Goal: Task Accomplishment & Management: Manage account settings

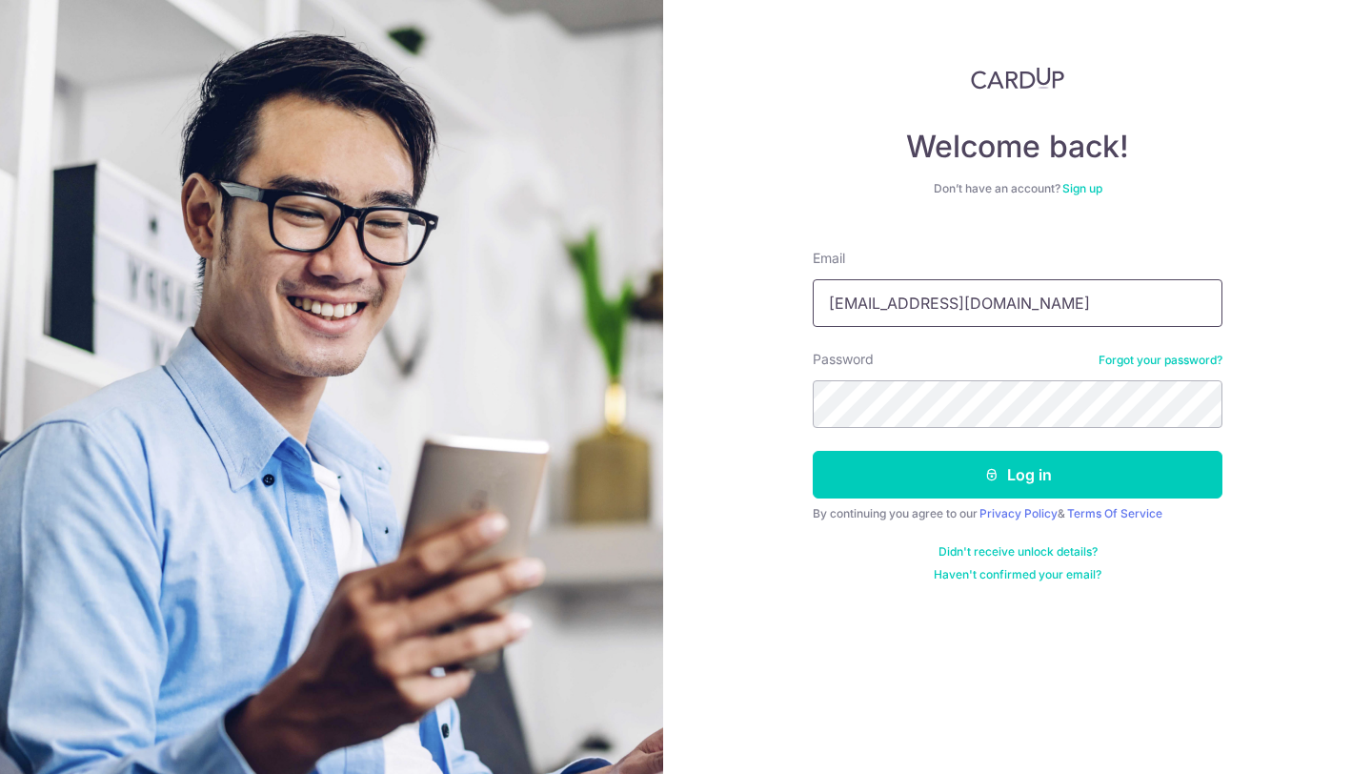
type input "[EMAIL_ADDRESS][DOMAIN_NAME]"
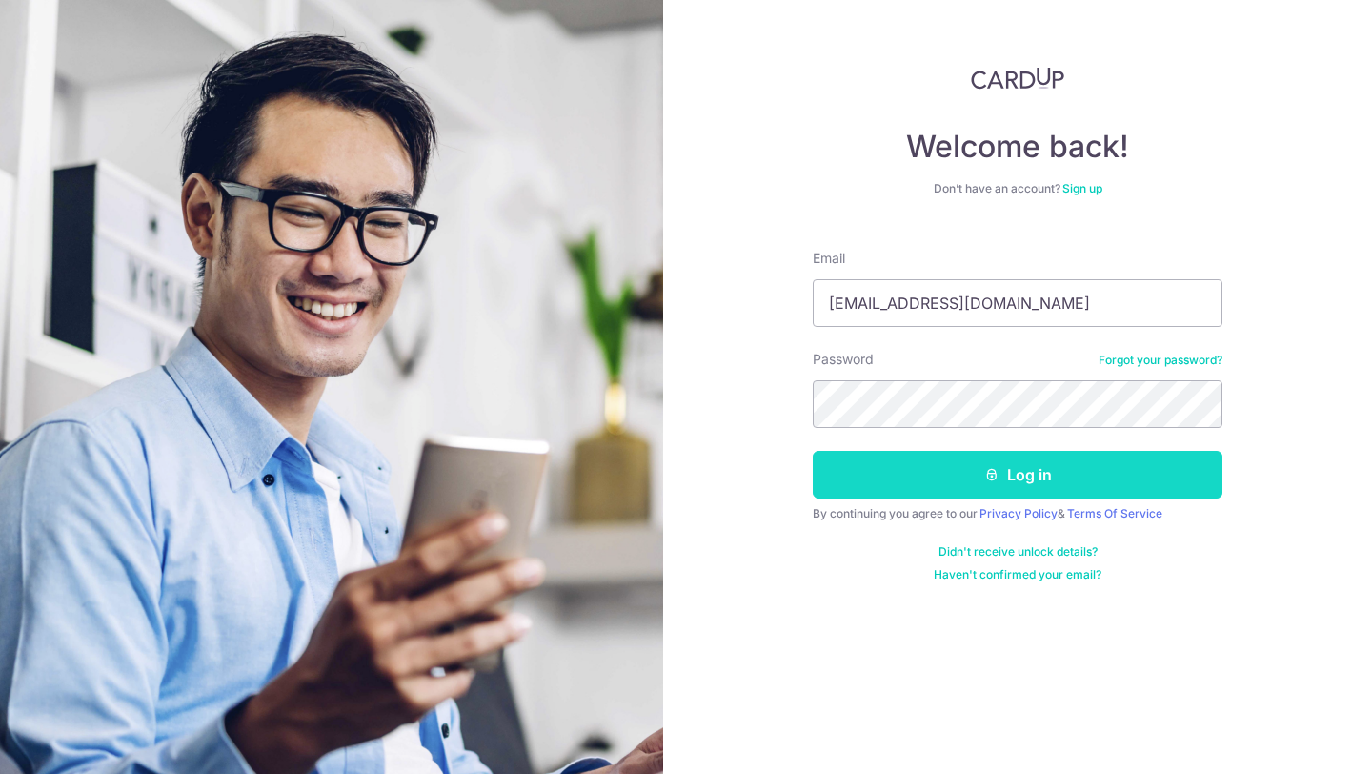
click at [959, 452] on button "Log in" at bounding box center [1018, 475] width 410 height 48
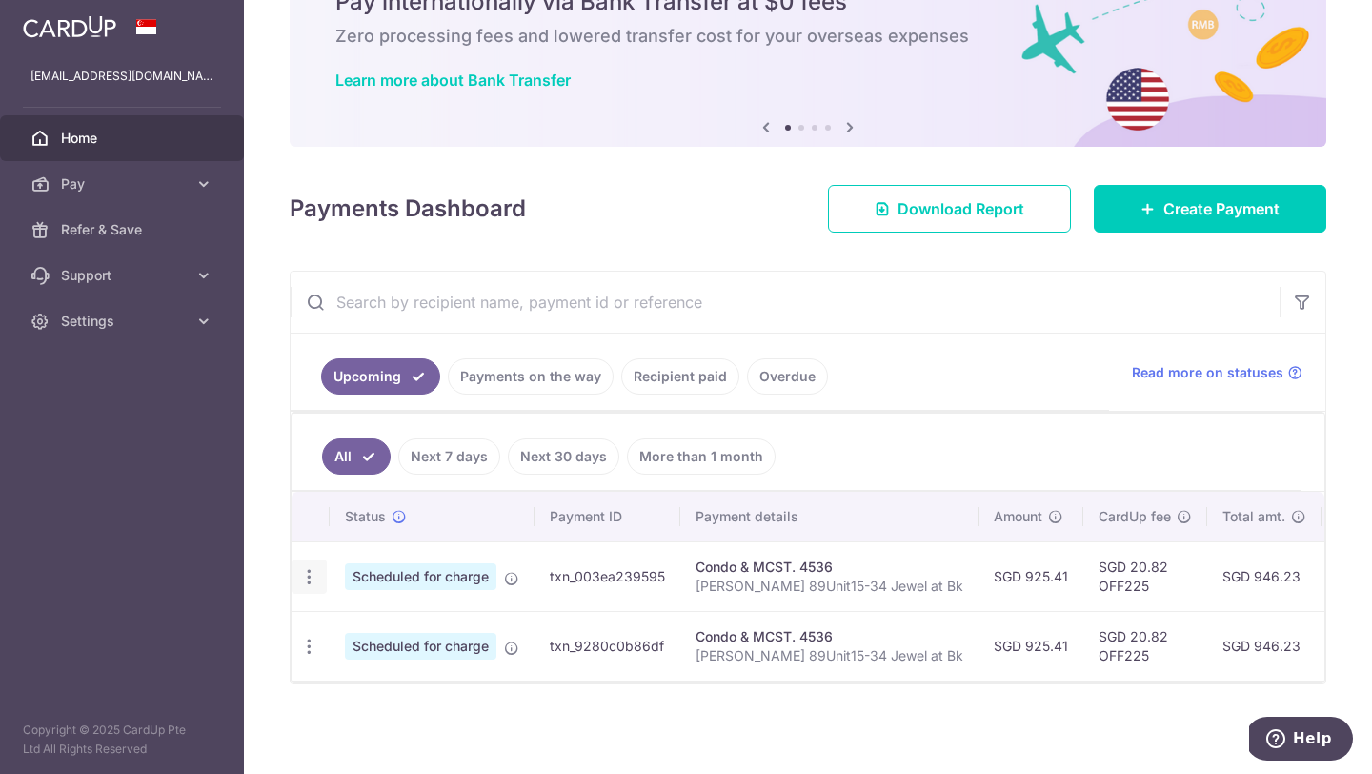
click at [304, 571] on icon "button" at bounding box center [309, 577] width 20 height 20
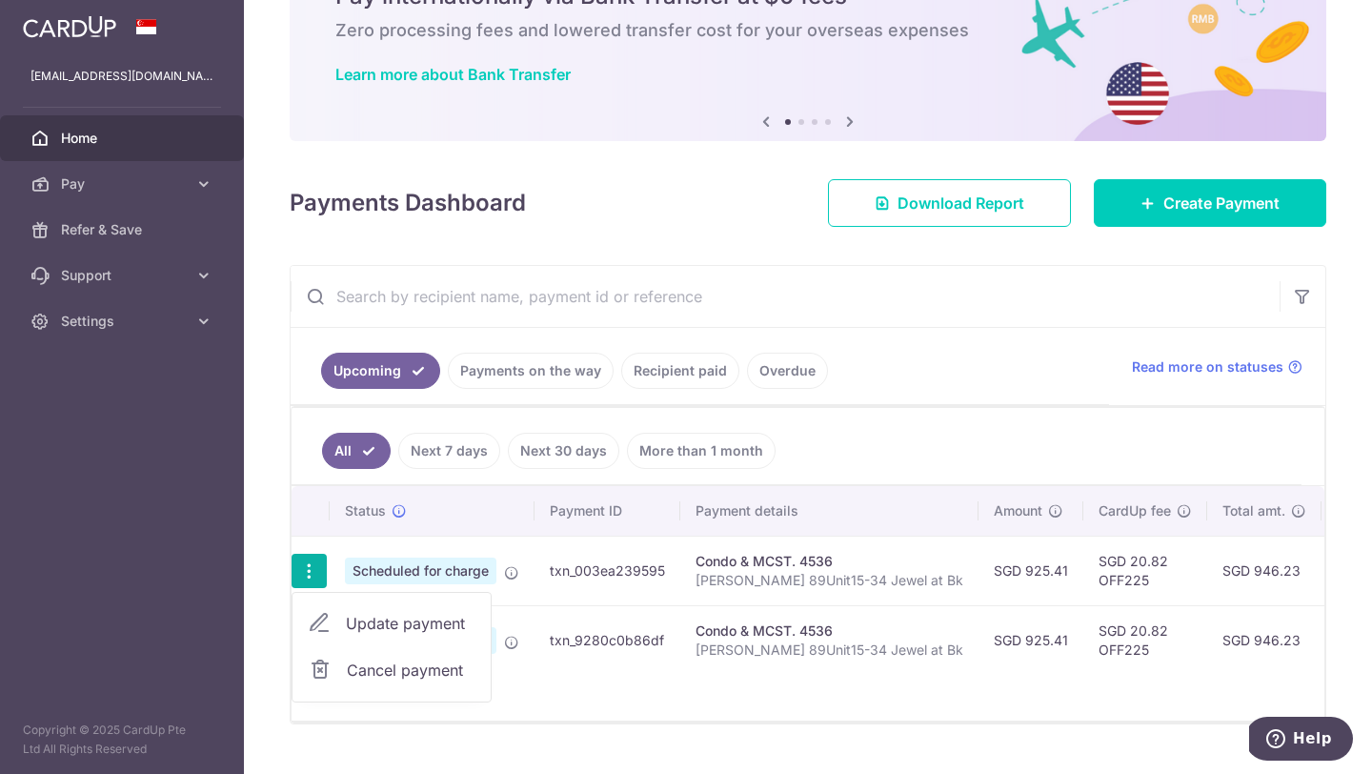
click at [384, 617] on span "Update payment" at bounding box center [411, 623] width 130 height 23
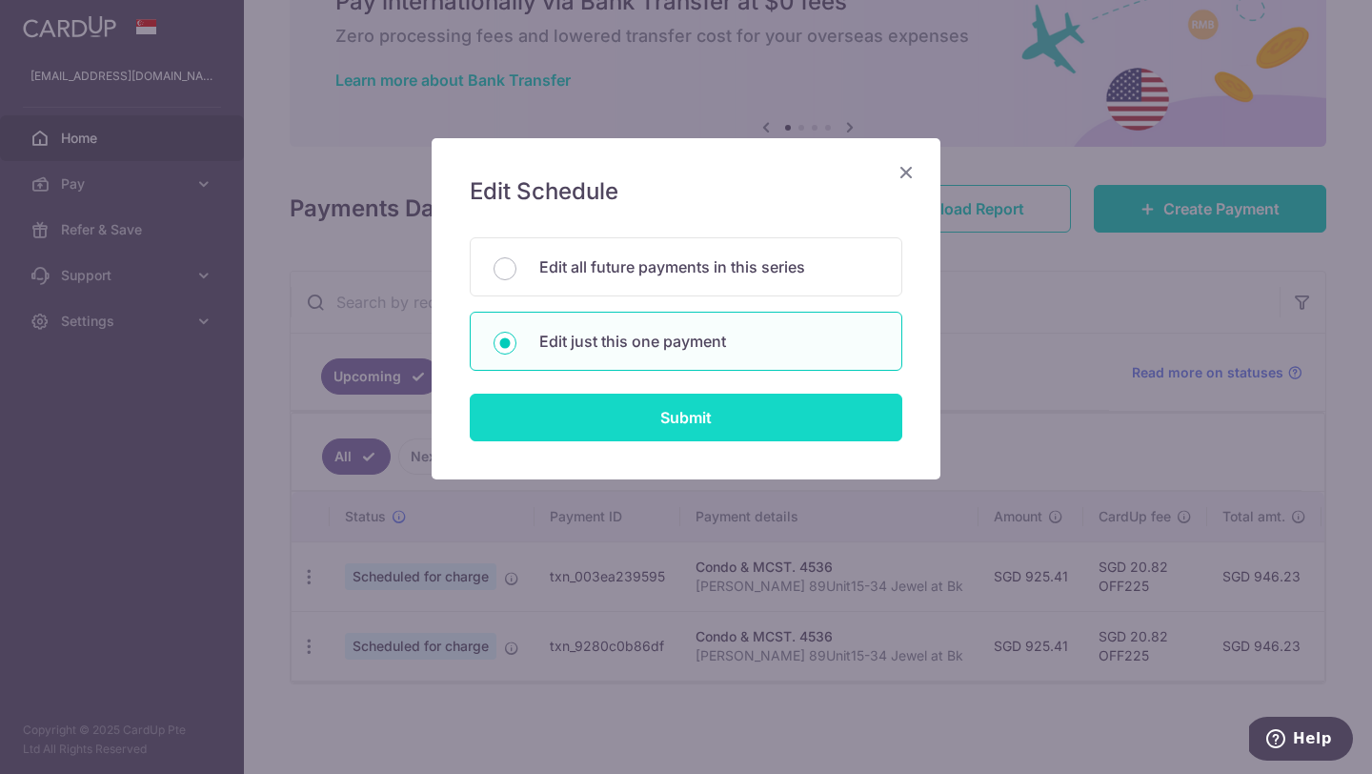
click at [631, 424] on input "Submit" at bounding box center [686, 418] width 433 height 48
radio input "true"
type input "925.41"
type input "[DATE]"
type input "[PERSON_NAME] 89Unit15-34 Jewel at Bk"
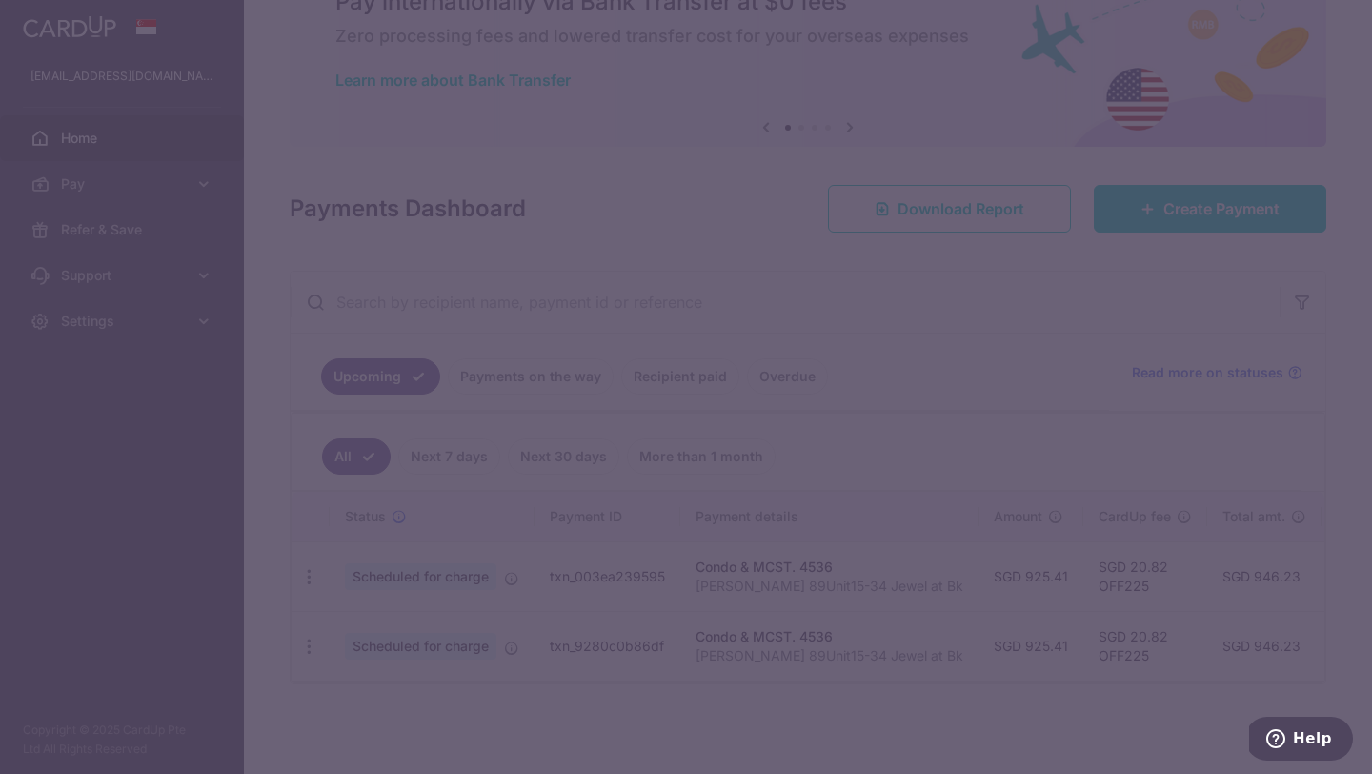
type input "OFF225"
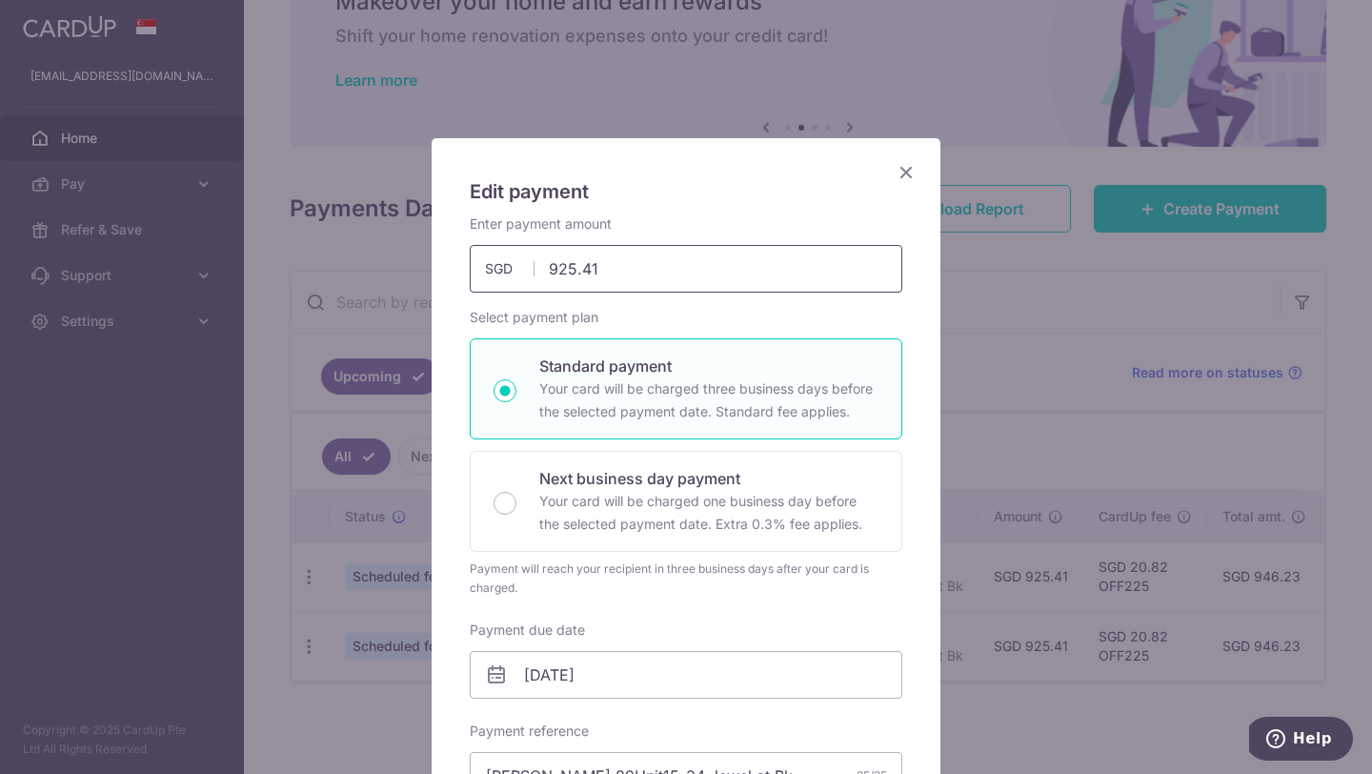
click at [572, 276] on input "925.41" at bounding box center [686, 269] width 433 height 48
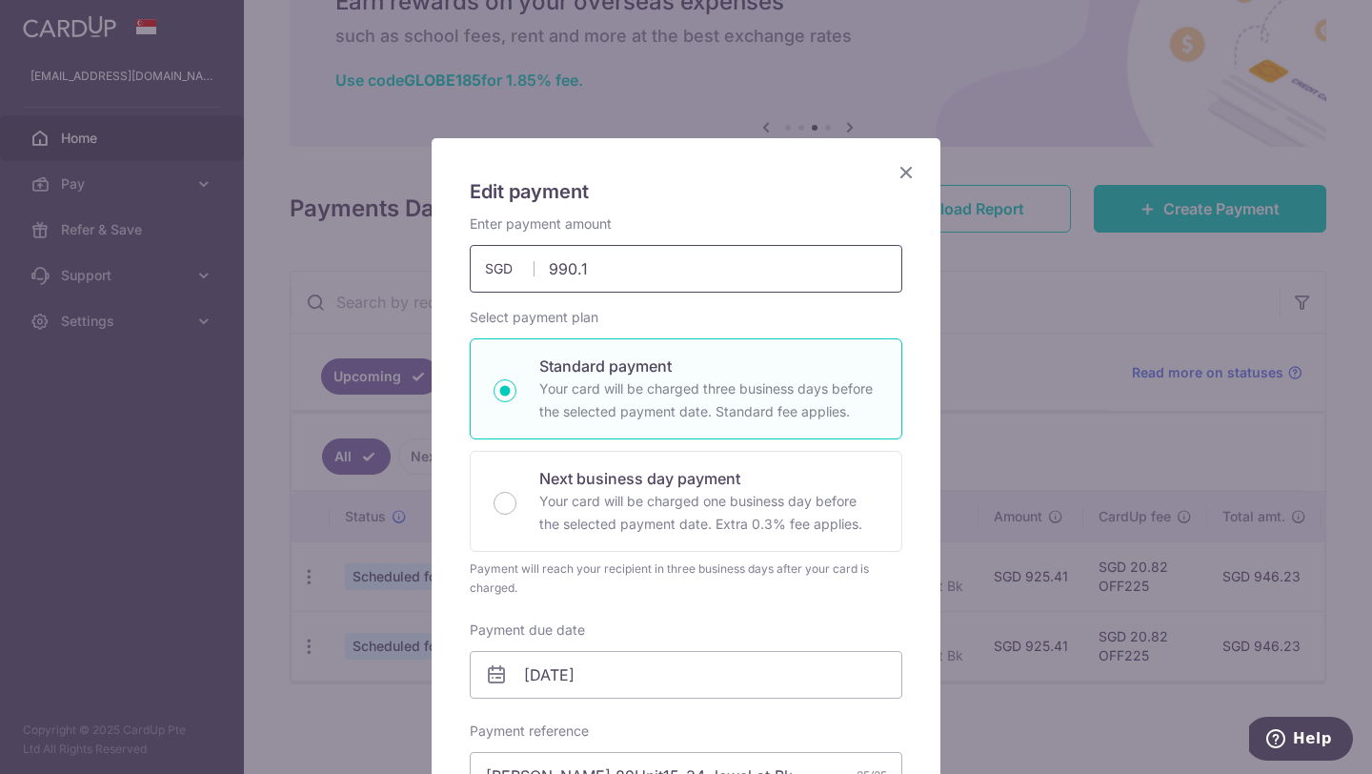
type input "990.81"
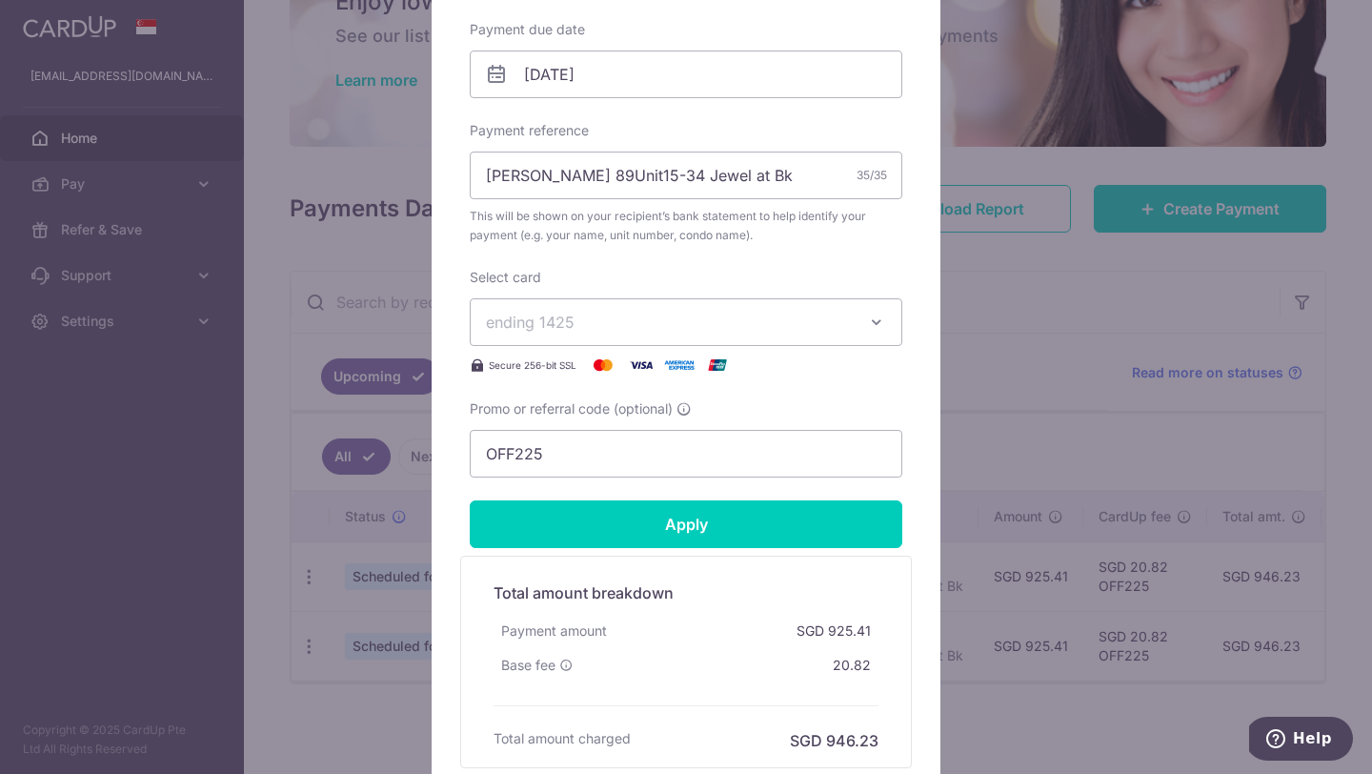
scroll to position [668, 0]
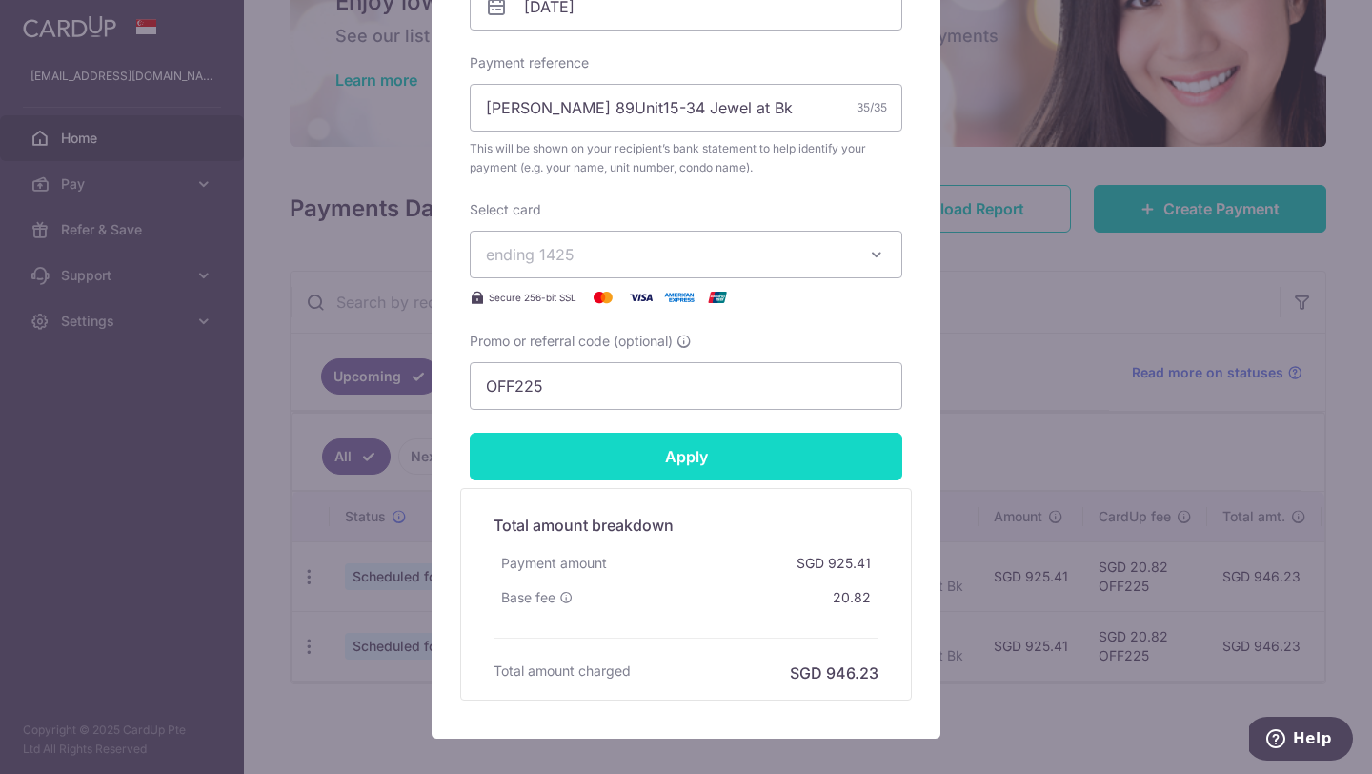
click at [733, 457] on input "Apply" at bounding box center [686, 457] width 433 height 48
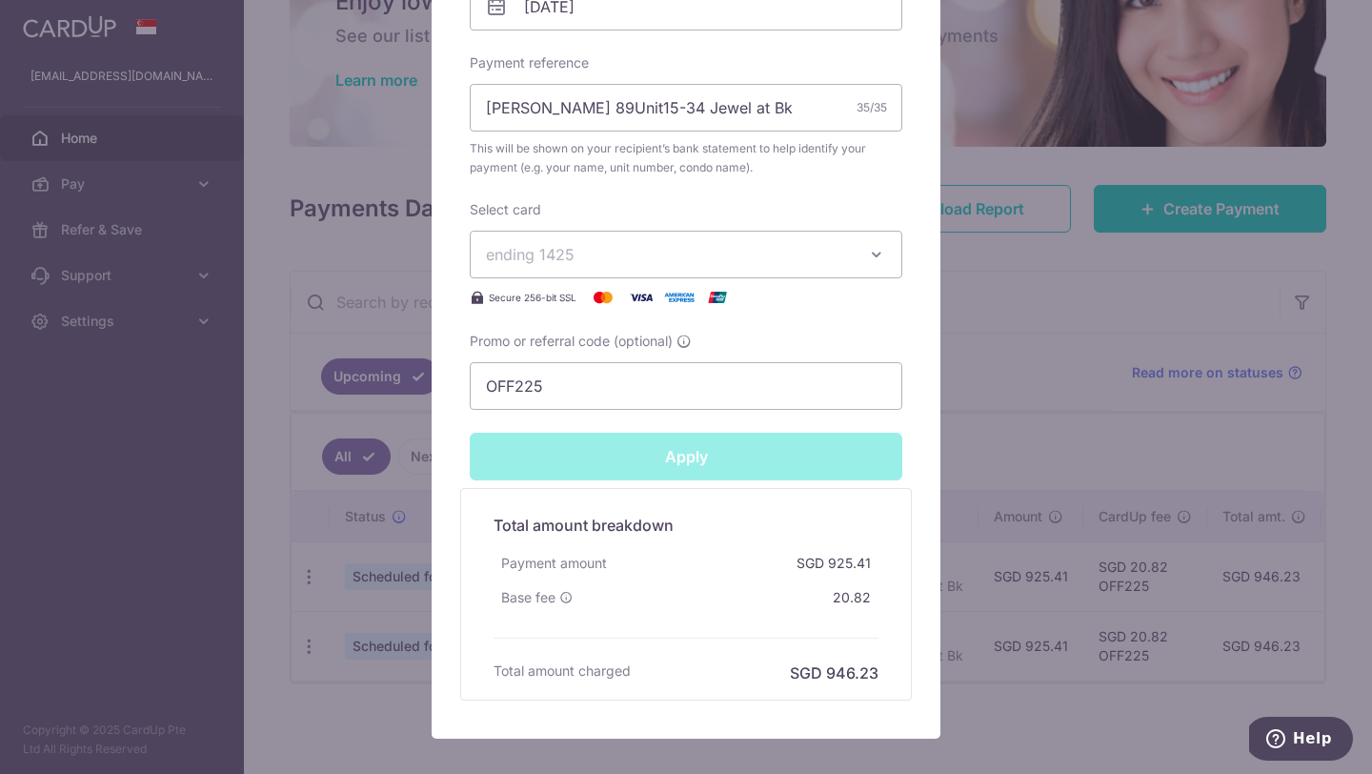
type input "Successfully Applied"
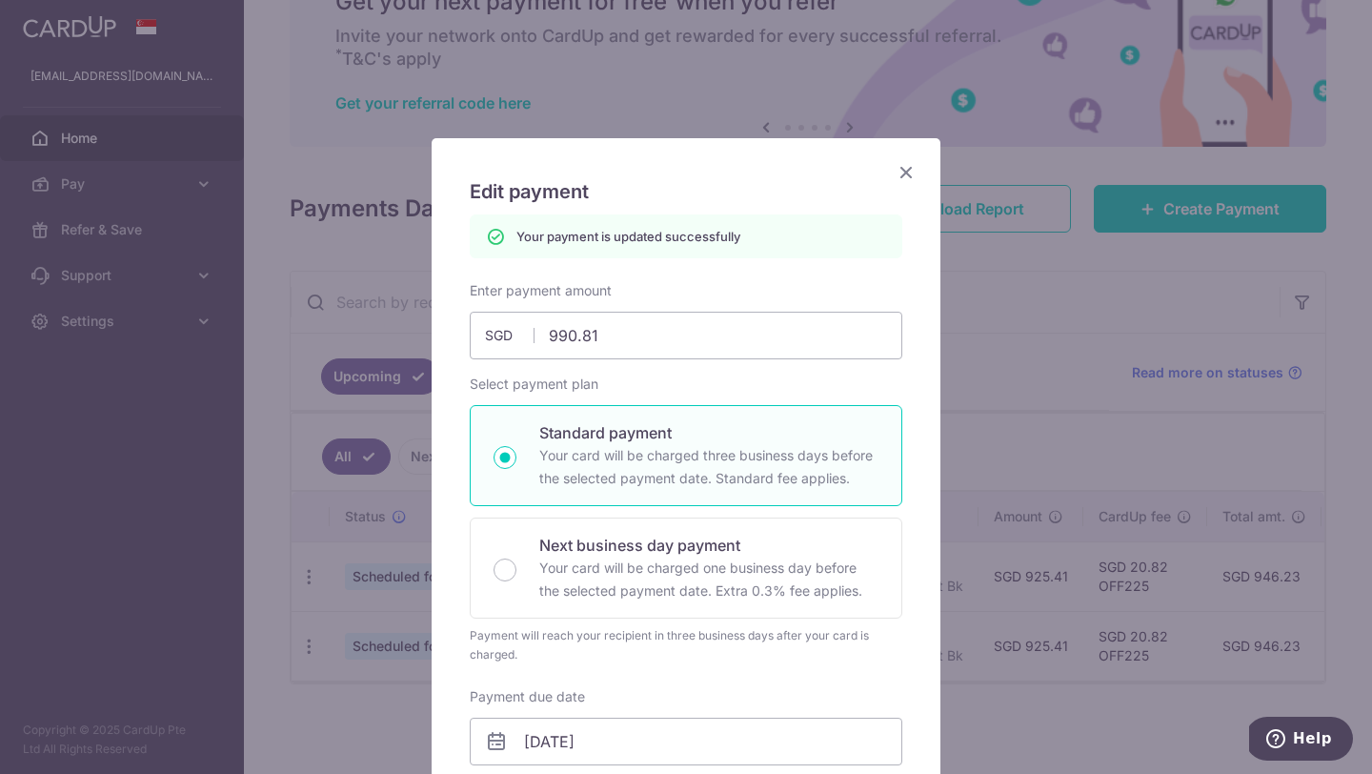
scroll to position [0, 0]
click at [909, 163] on icon "Close" at bounding box center [906, 172] width 23 height 24
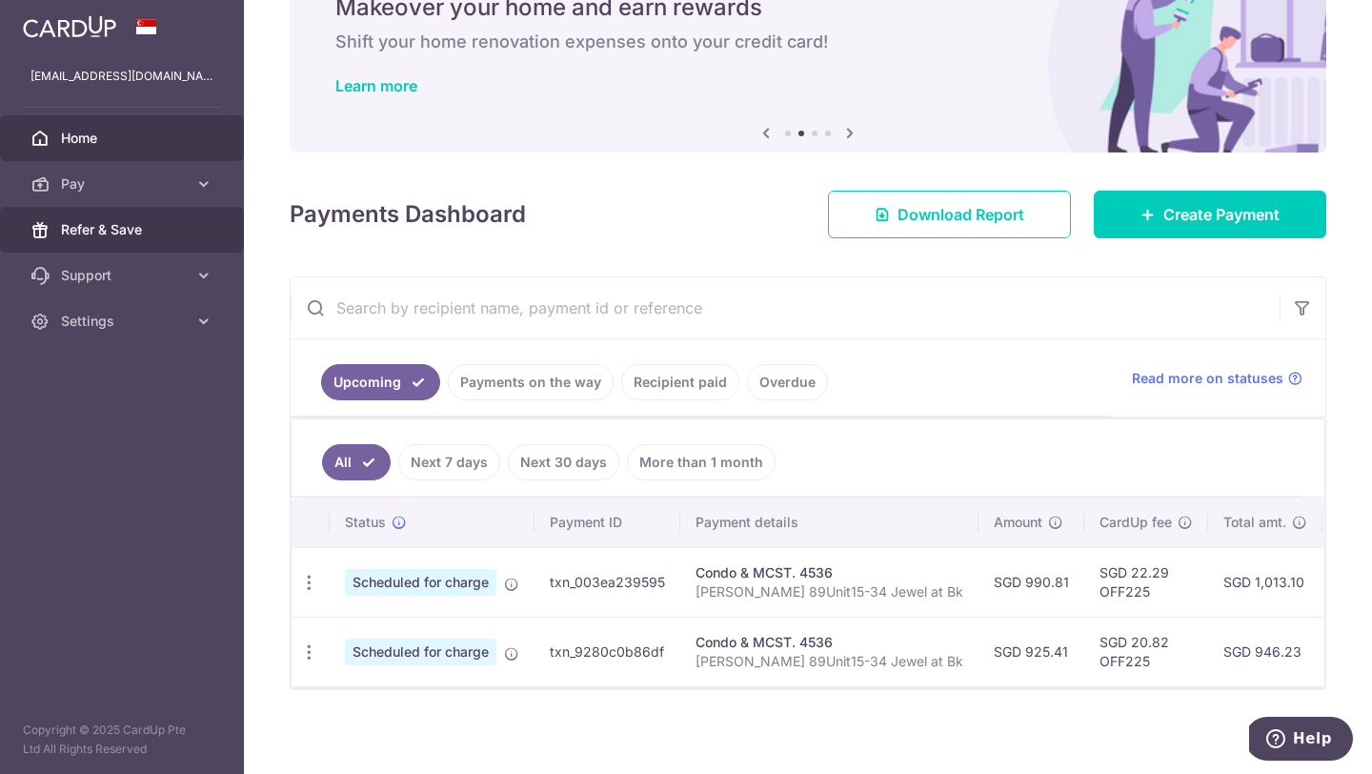
click at [71, 226] on span "Refer & Save" at bounding box center [124, 229] width 126 height 19
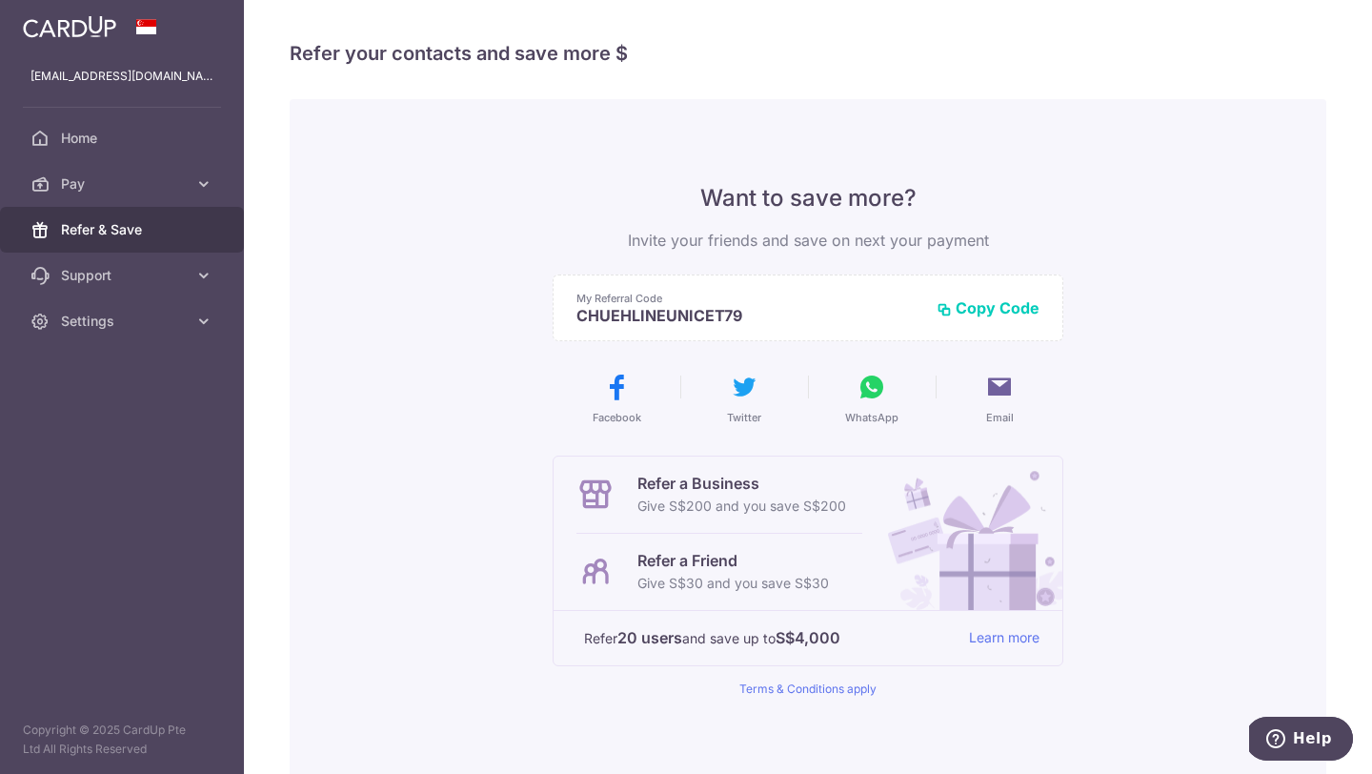
click at [1006, 303] on button "Copy Code" at bounding box center [988, 307] width 103 height 19
click at [116, 137] on span "Home" at bounding box center [124, 138] width 126 height 19
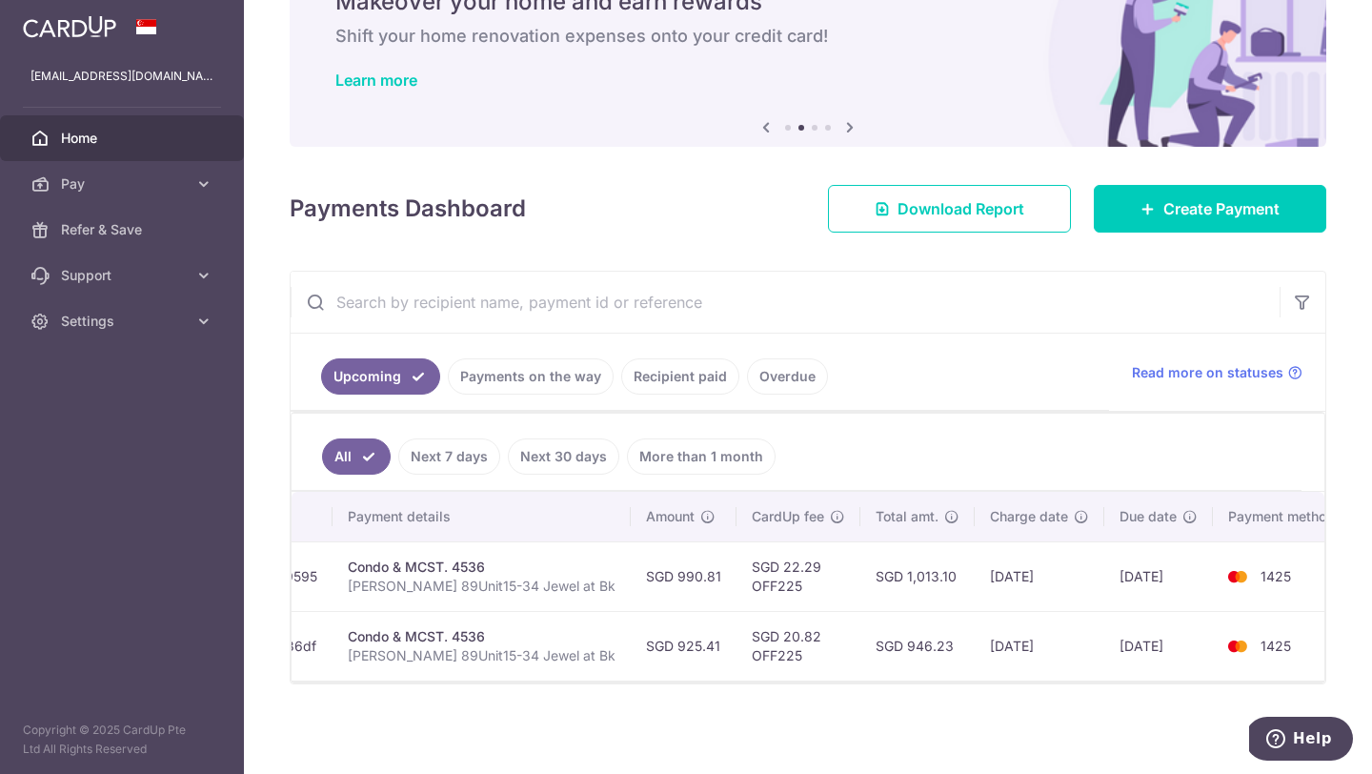
scroll to position [0, 347]
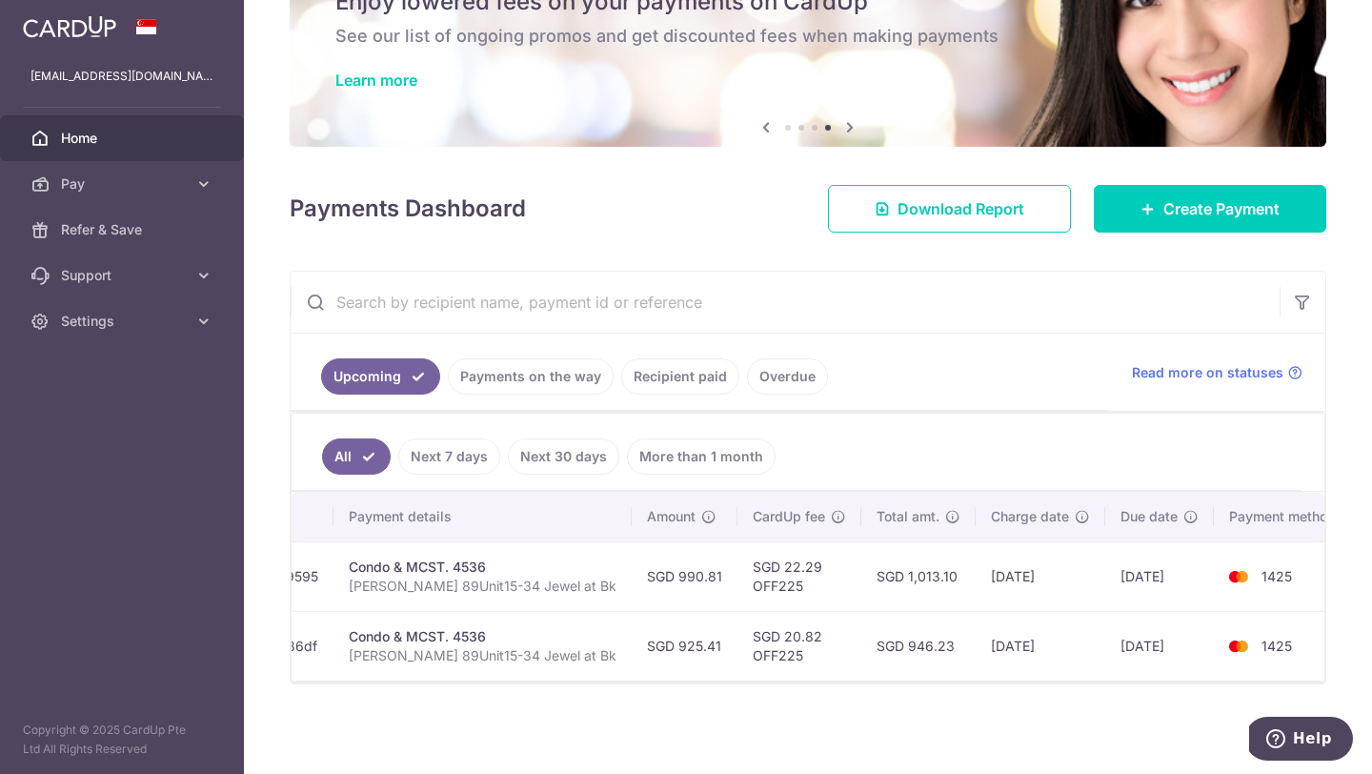
drag, startPoint x: 625, startPoint y: 674, endPoint x: 426, endPoint y: 655, distance: 200.0
click at [426, 655] on tr "Update payment Cancel payment Scheduled for charge txn_9280c0b86df Condo & MCST…" at bounding box center [652, 646] width 1414 height 70
click at [395, 773] on div "× Pause Schedule Pause all future payments in this series Pause just this one p…" at bounding box center [808, 387] width 1128 height 774
drag, startPoint x: 675, startPoint y: 680, endPoint x: 478, endPoint y: 699, distance: 197.2
click at [478, 699] on div "× Pause Schedule Pause all future payments in this series Pause just this one p…" at bounding box center [808, 387] width 1128 height 774
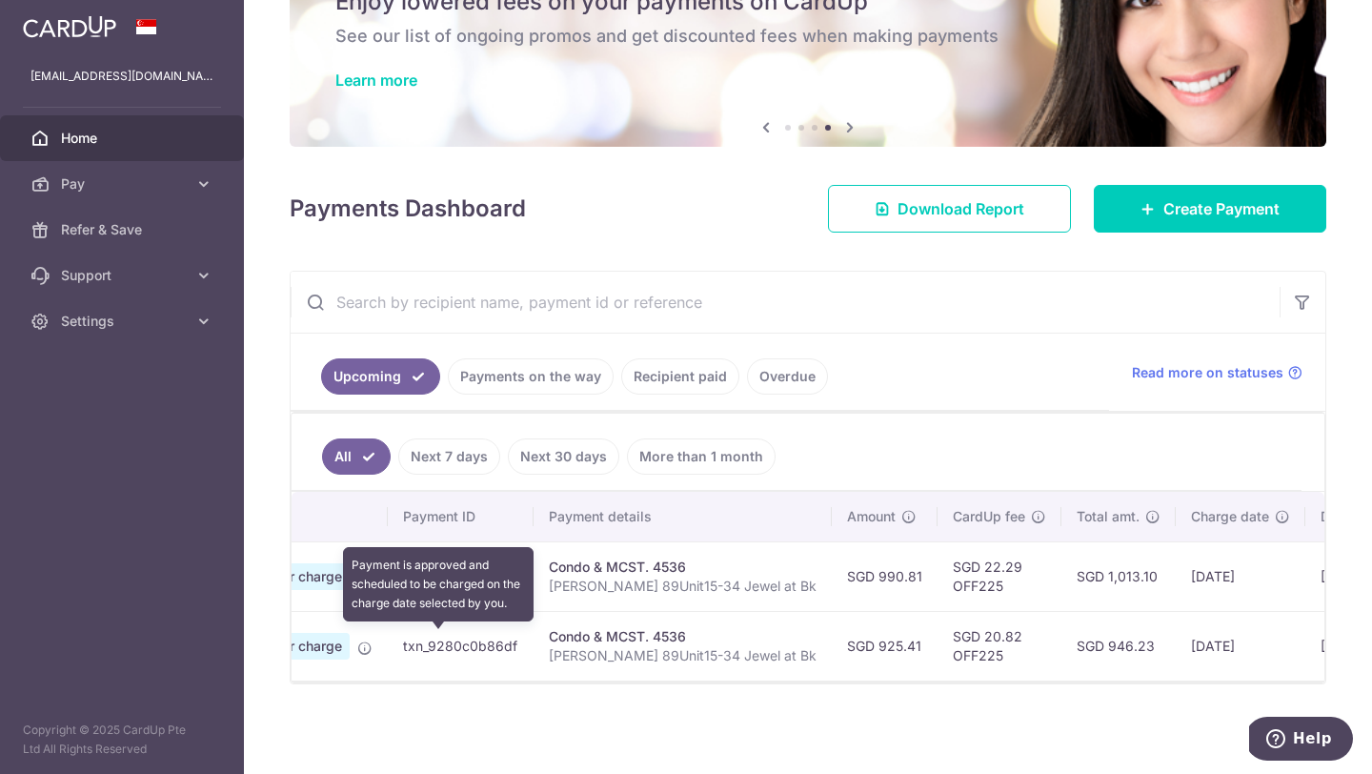
scroll to position [0, 178]
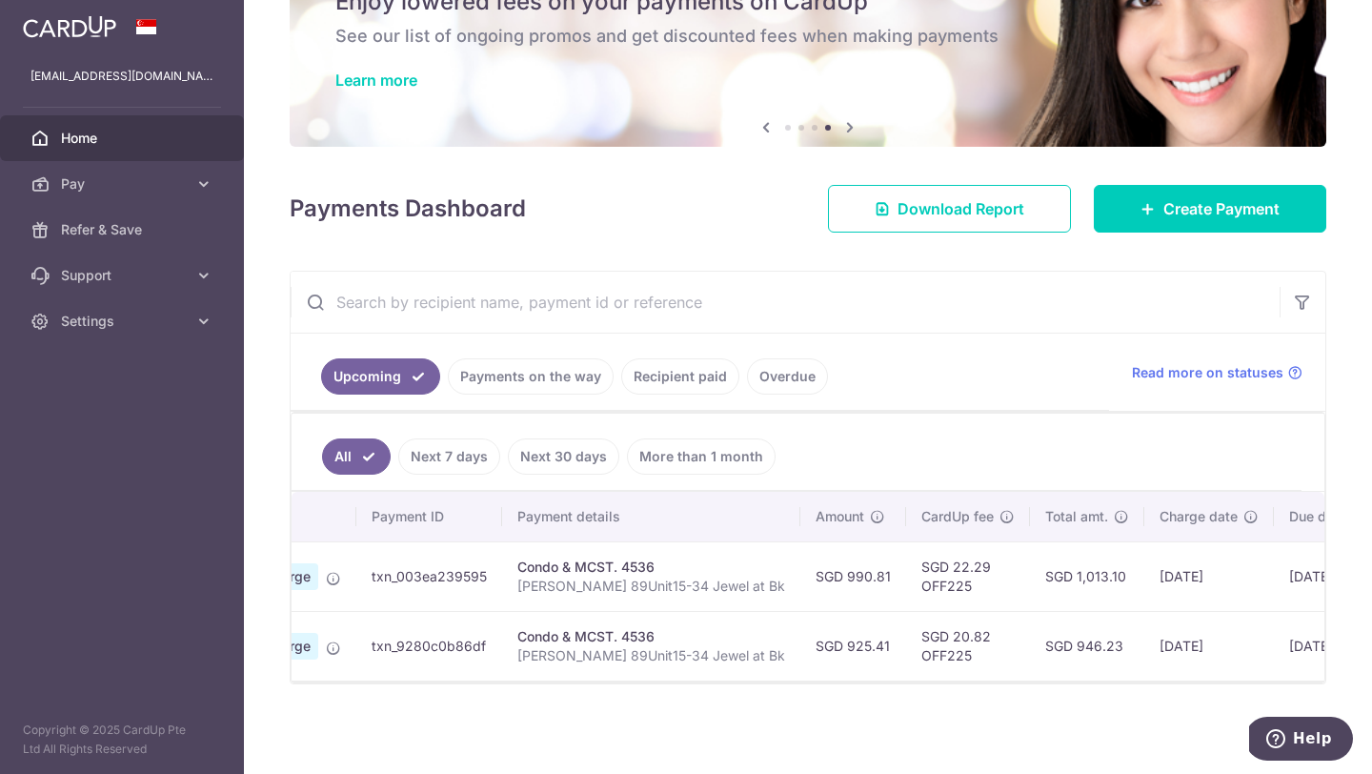
click at [554, 703] on div "× Pause Schedule Pause all future payments in this series Pause just this one p…" at bounding box center [808, 387] width 1128 height 774
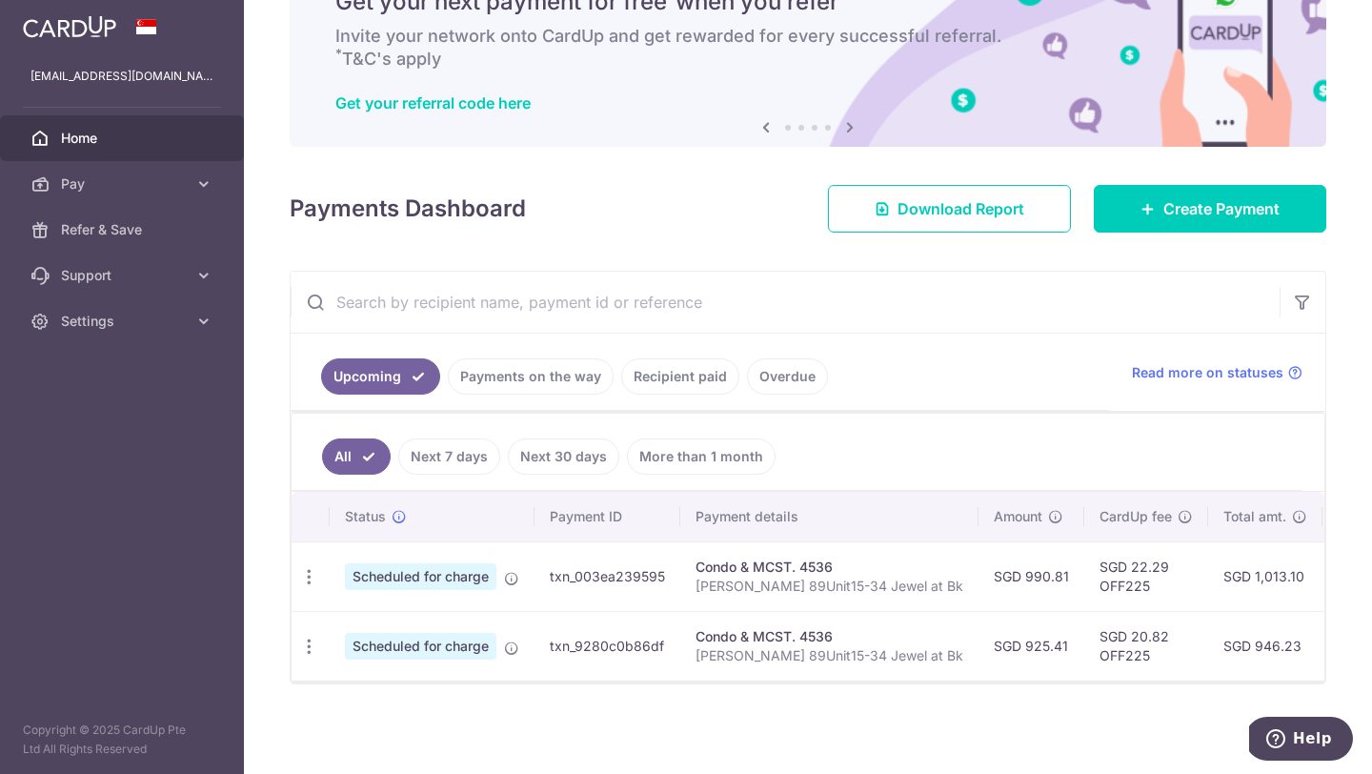
scroll to position [0, 0]
click at [309, 576] on icon "button" at bounding box center [309, 577] width 20 height 20
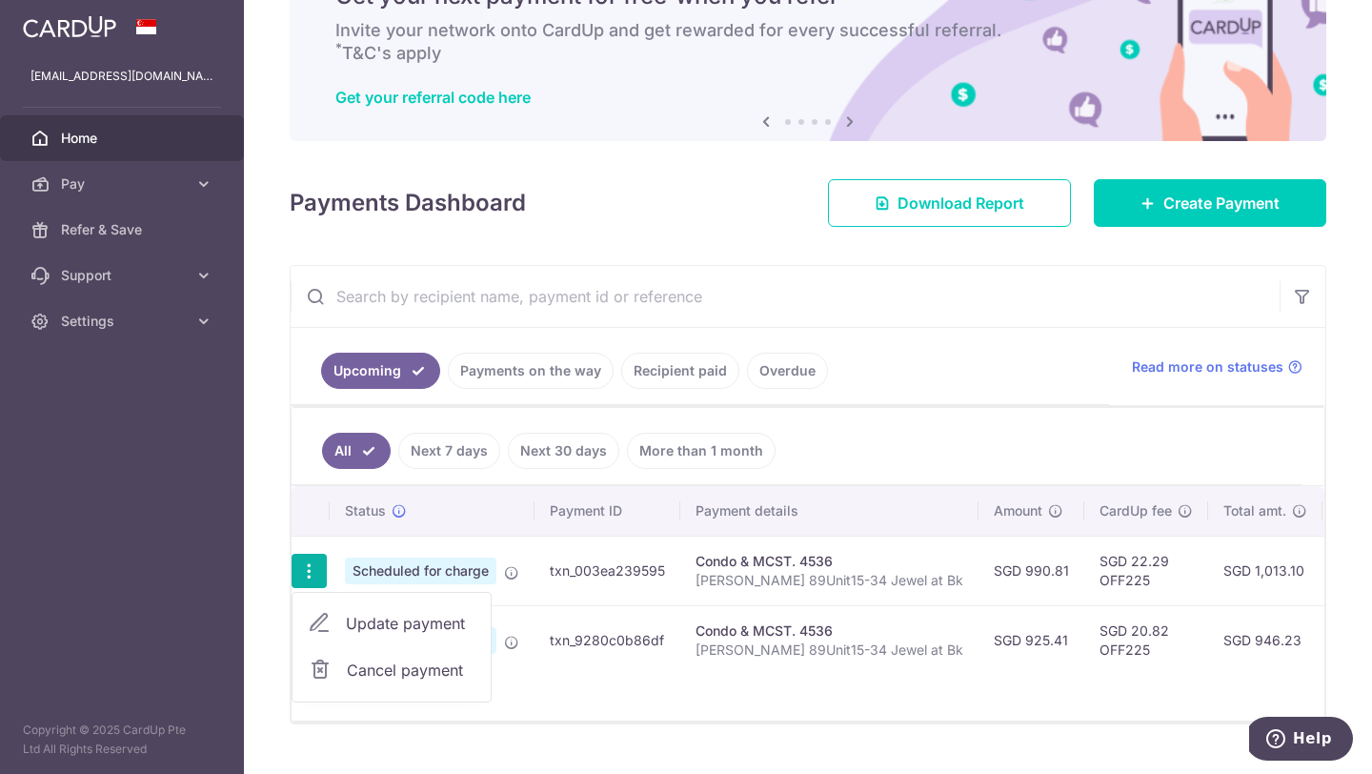
click at [369, 623] on span "Update payment" at bounding box center [411, 623] width 130 height 23
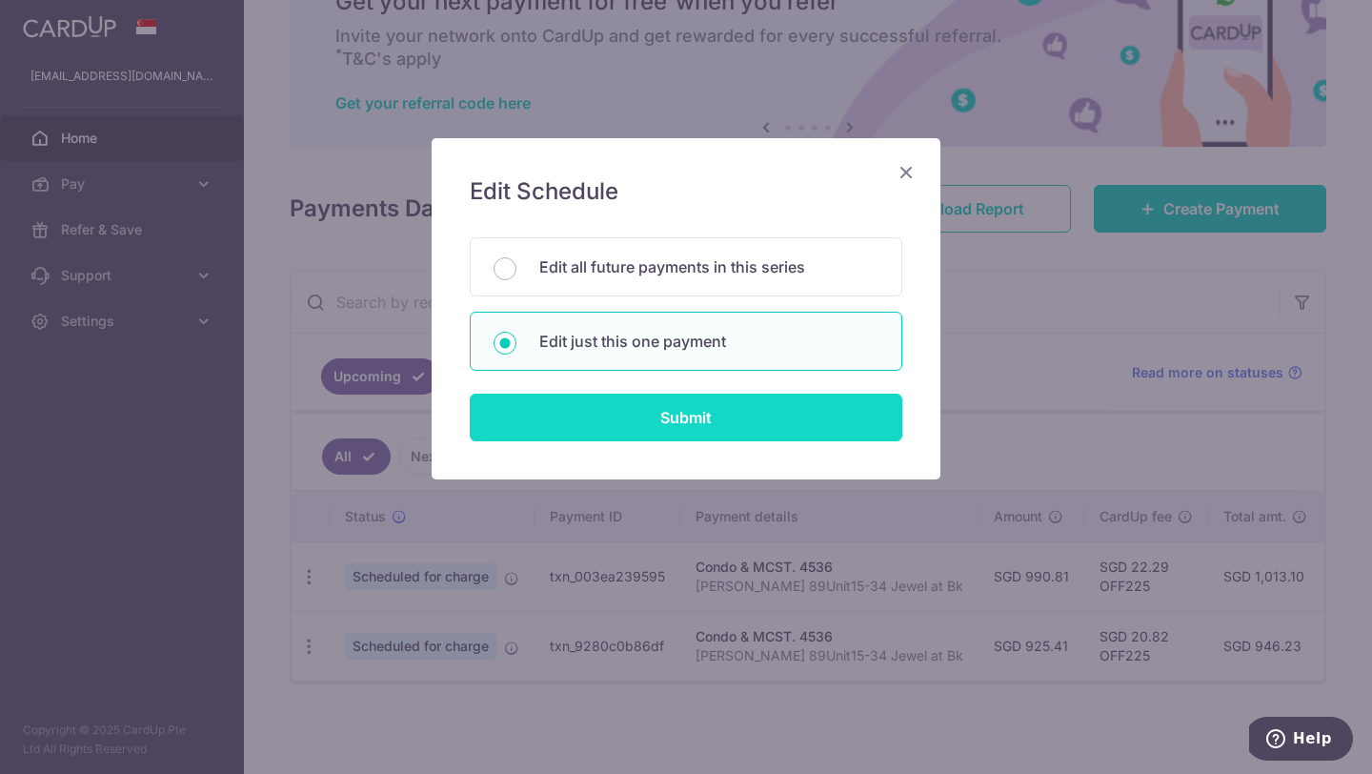
click at [609, 431] on input "Submit" at bounding box center [686, 418] width 433 height 48
radio input "true"
type input "990.81"
type input "[DATE]"
type input "[PERSON_NAME] 89Unit15-34 Jewel at Bk"
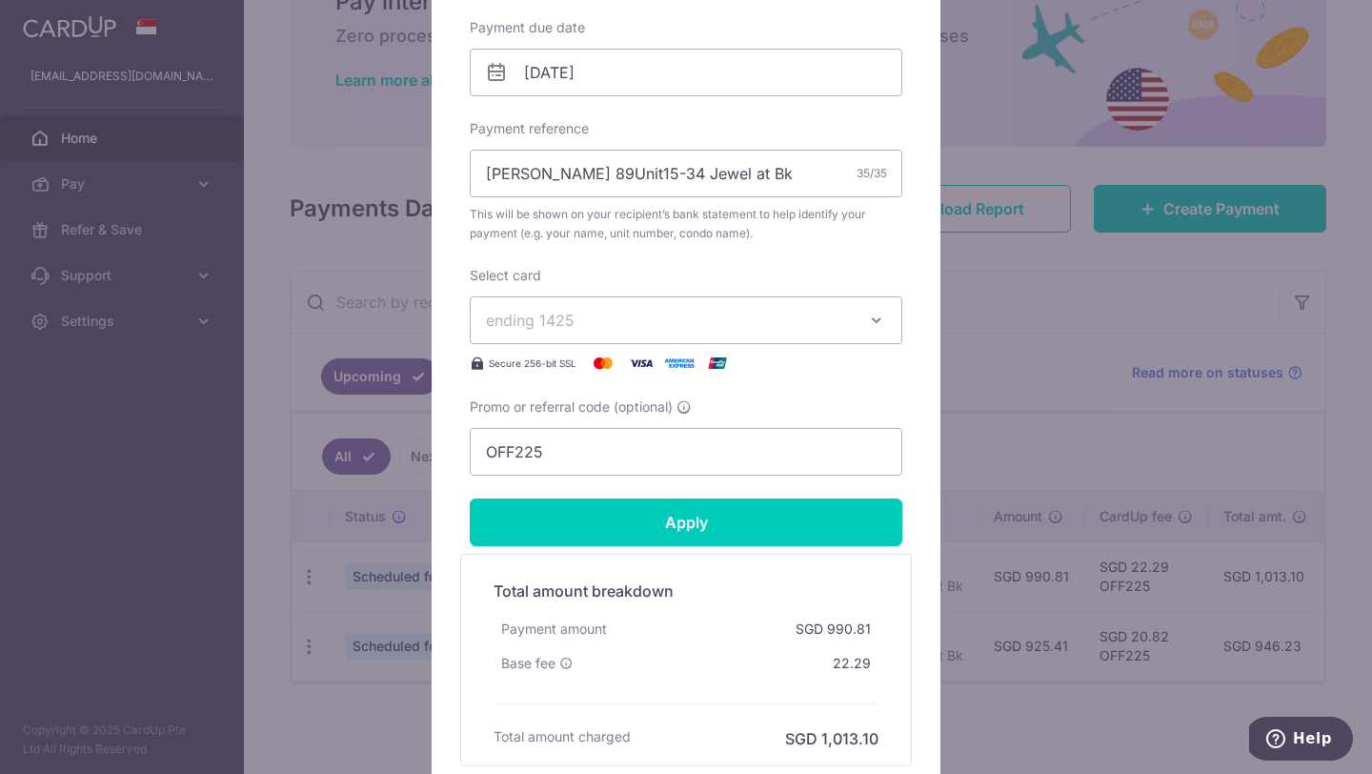
scroll to position [625, 0]
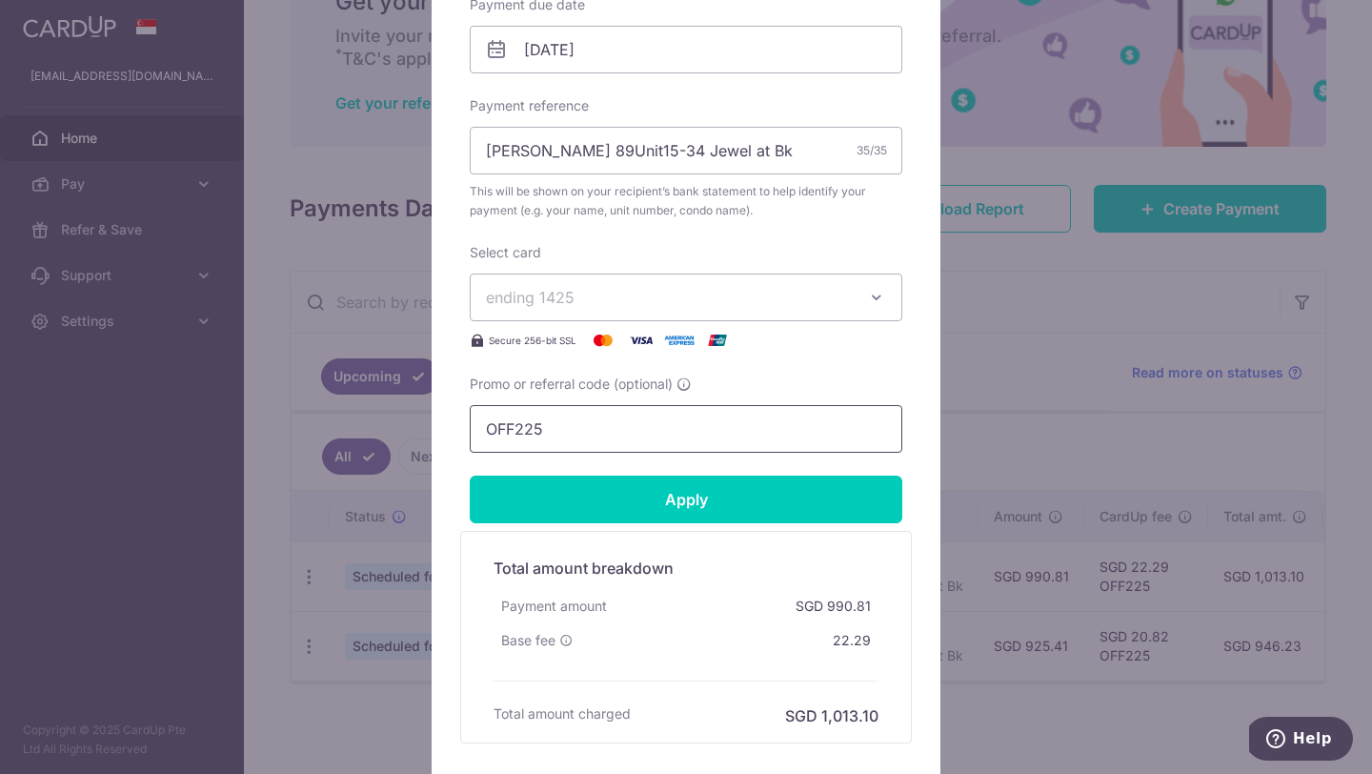
drag, startPoint x: 584, startPoint y: 425, endPoint x: 418, endPoint y: 435, distance: 166.1
click at [418, 435] on div "Edit payment By clicking apply, you will make changes to all payments to 4536 s…" at bounding box center [686, 387] width 1372 height 774
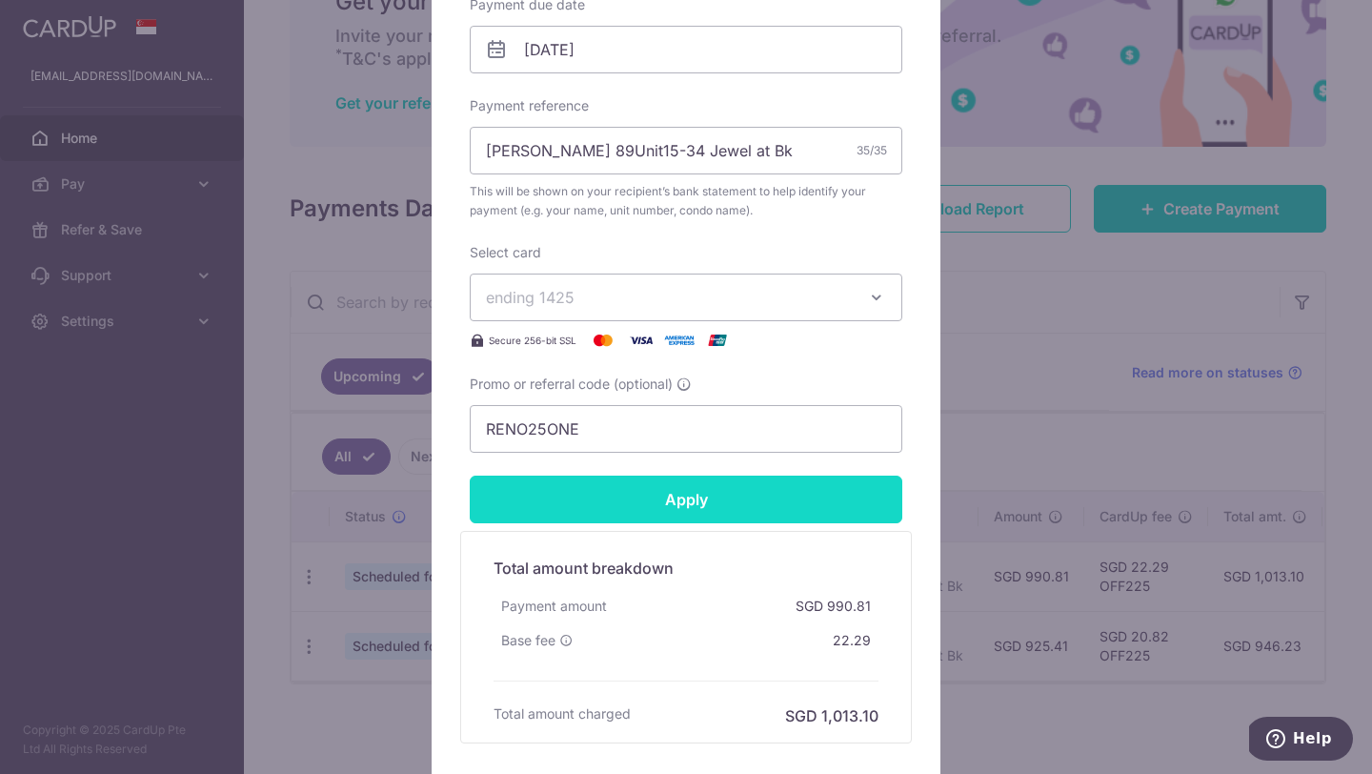
click at [545, 477] on input "Apply" at bounding box center [686, 499] width 433 height 48
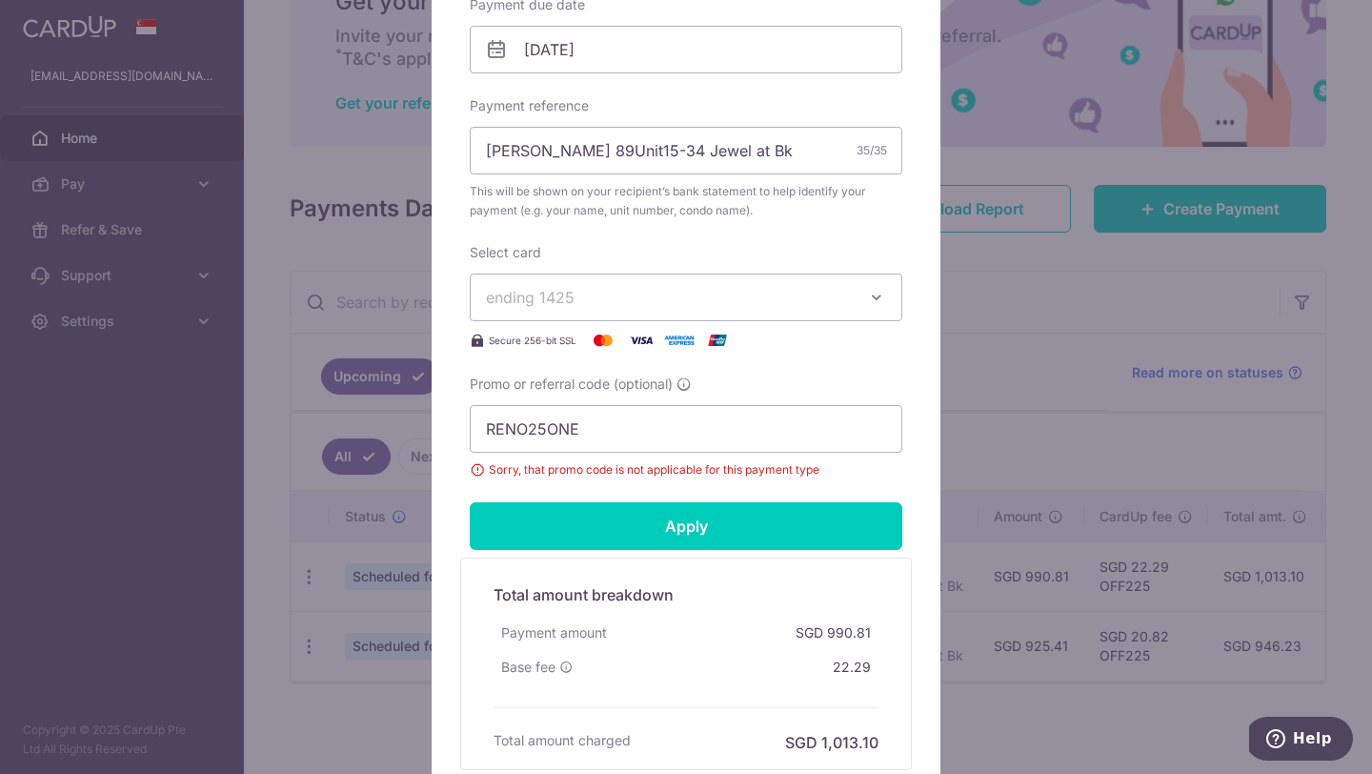
click at [616, 391] on span "Promo or referral code (optional)" at bounding box center [571, 383] width 203 height 19
click at [616, 405] on input "RENO25ONE" at bounding box center [686, 429] width 433 height 48
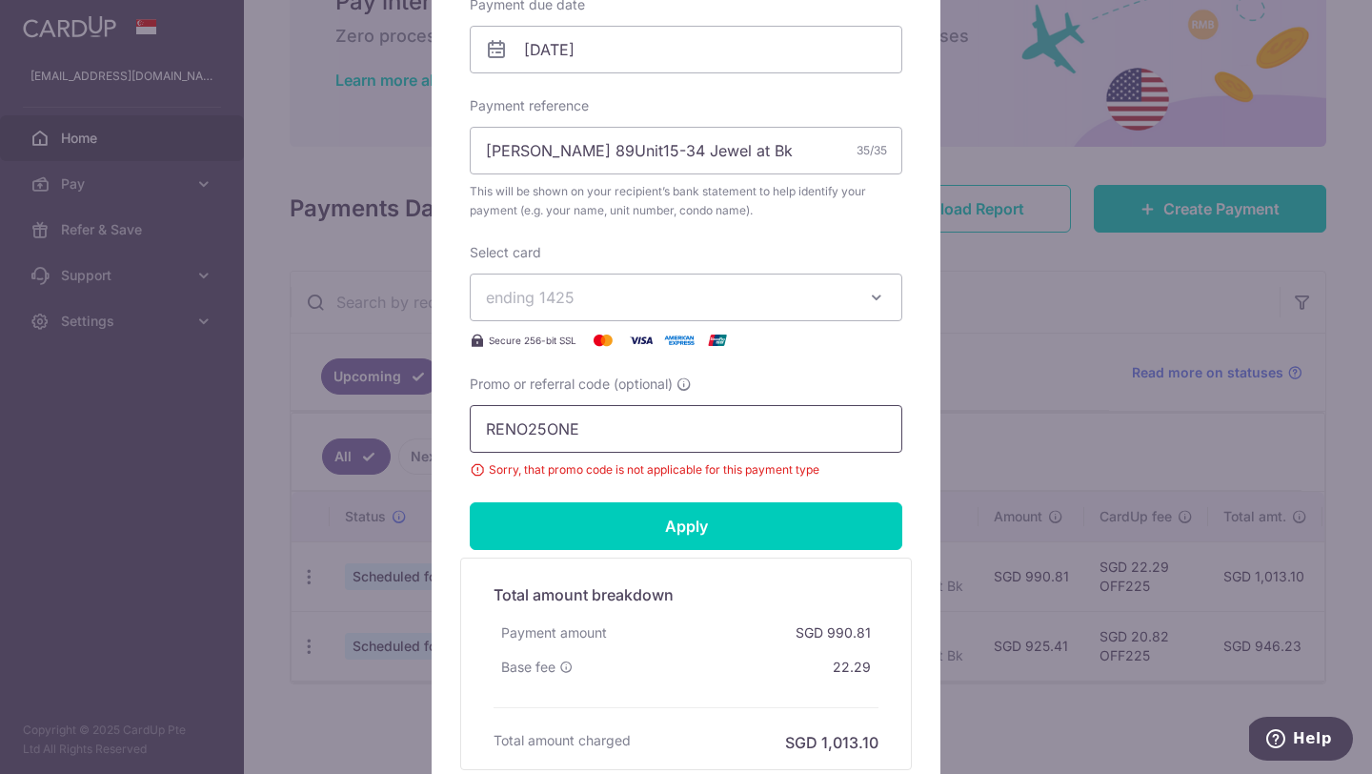
drag, startPoint x: 598, startPoint y: 431, endPoint x: 327, endPoint y: 431, distance: 271.5
click at [327, 431] on div "Edit payment By clicking apply, you will make changes to all payments to 4536 s…" at bounding box center [686, 387] width 1372 height 774
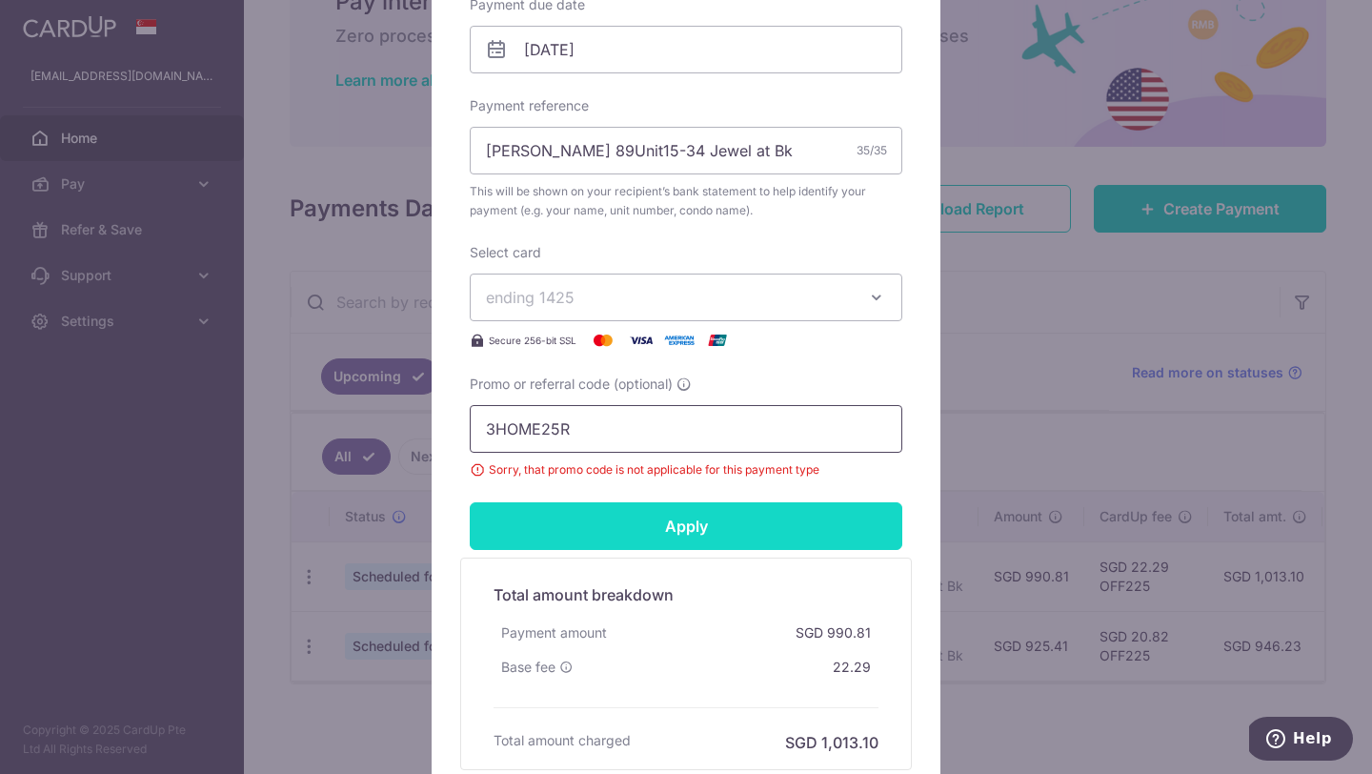
type input "3HOME25R"
click at [658, 516] on input "Apply" at bounding box center [686, 526] width 433 height 48
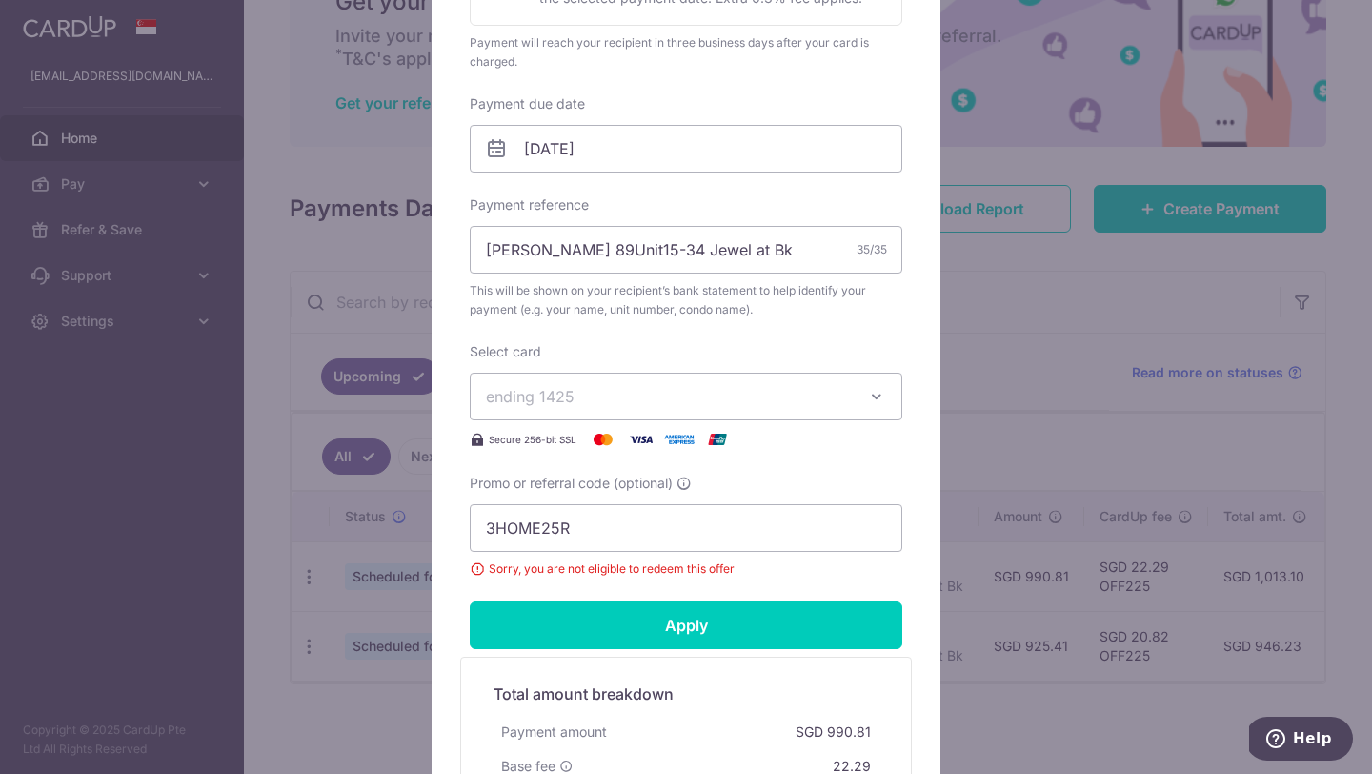
scroll to position [535, 0]
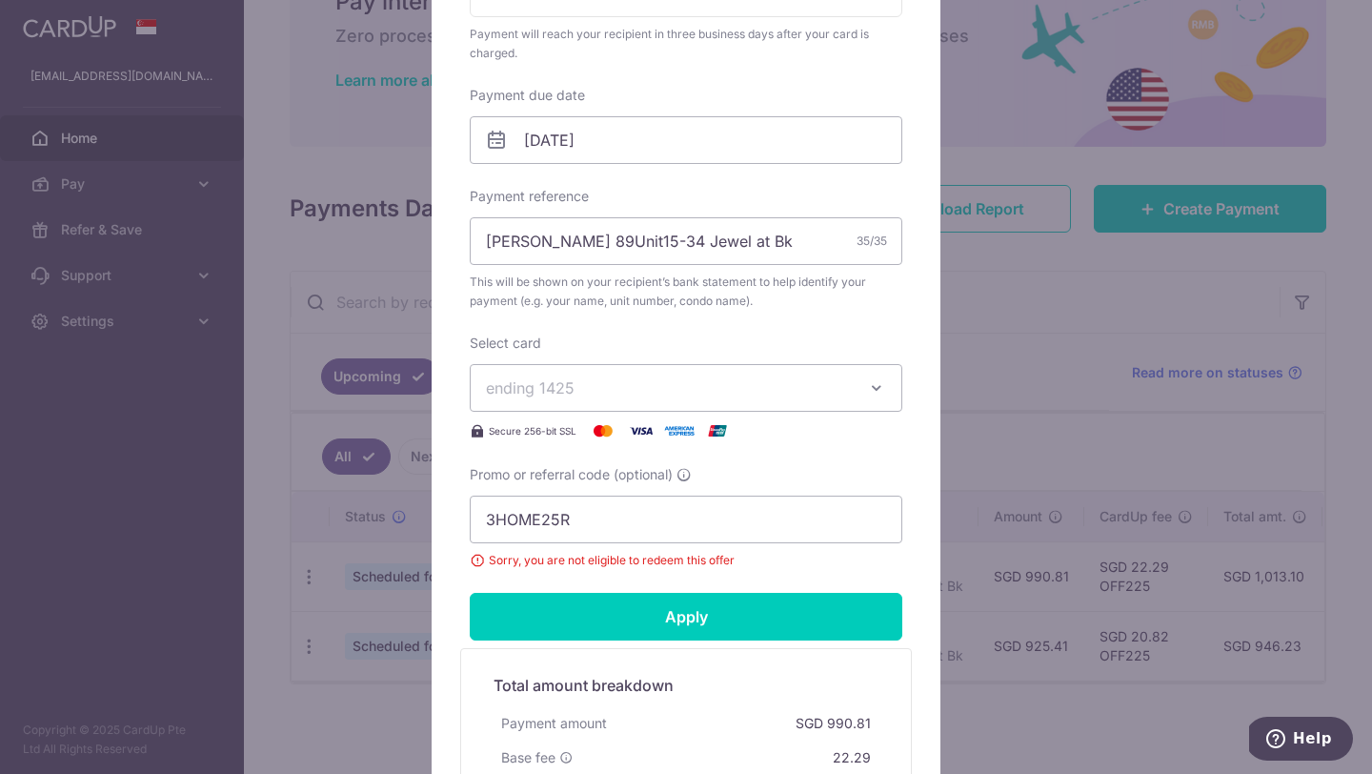
click at [1073, 359] on div "Edit payment By clicking apply, you will make changes to all payments to 4536 s…" at bounding box center [686, 387] width 1372 height 774
